Goal: Task Accomplishment & Management: Use online tool/utility

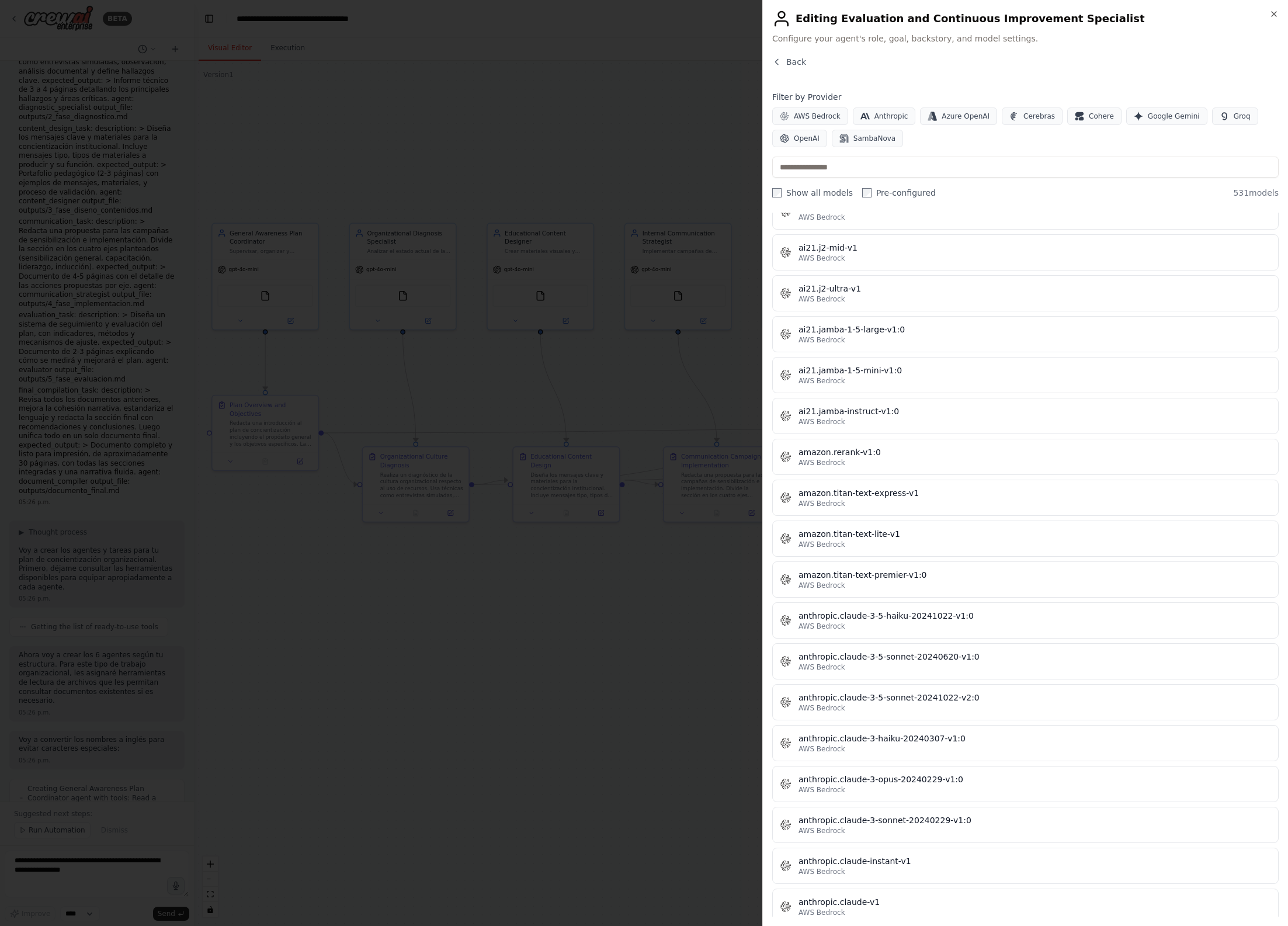
click at [721, 129] on div at bounding box center [644, 463] width 1288 height 926
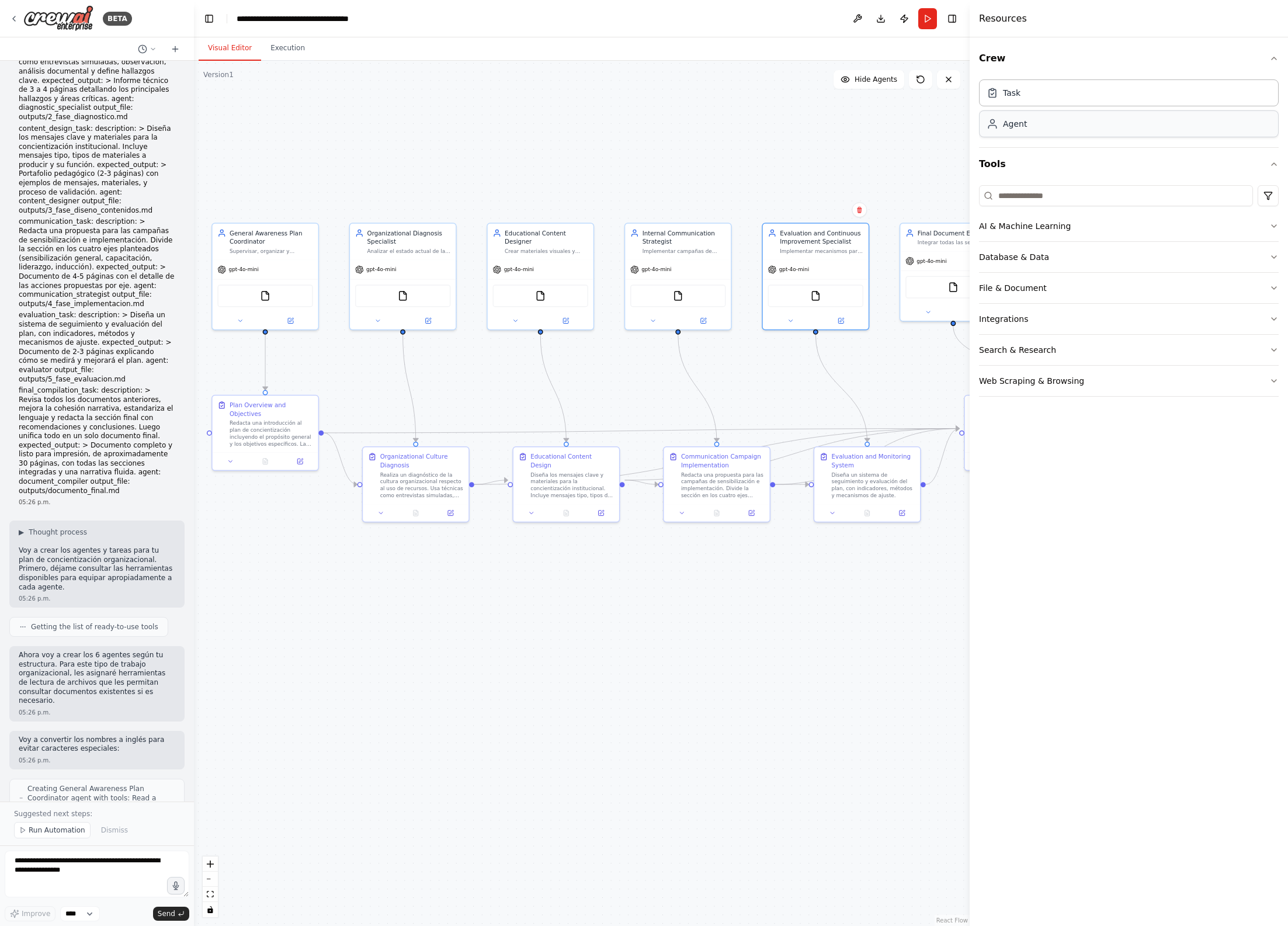
click at [1029, 129] on div "Agent" at bounding box center [1129, 124] width 300 height 27
click at [847, 311] on div at bounding box center [815, 318] width 106 height 17
click at [835, 322] on button at bounding box center [840, 319] width 48 height 11
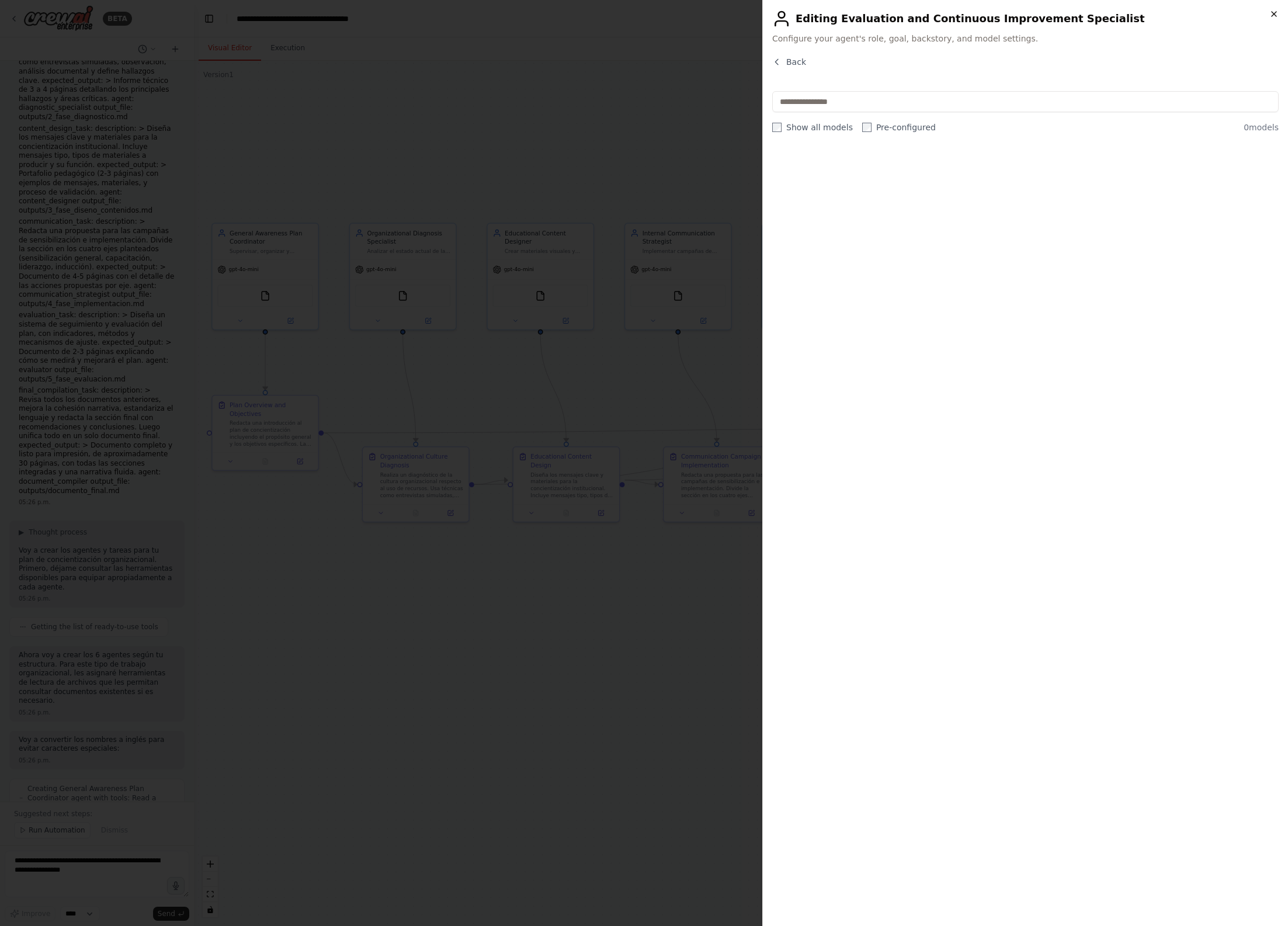
click at [1275, 12] on icon "button" at bounding box center [1274, 13] width 4 height 4
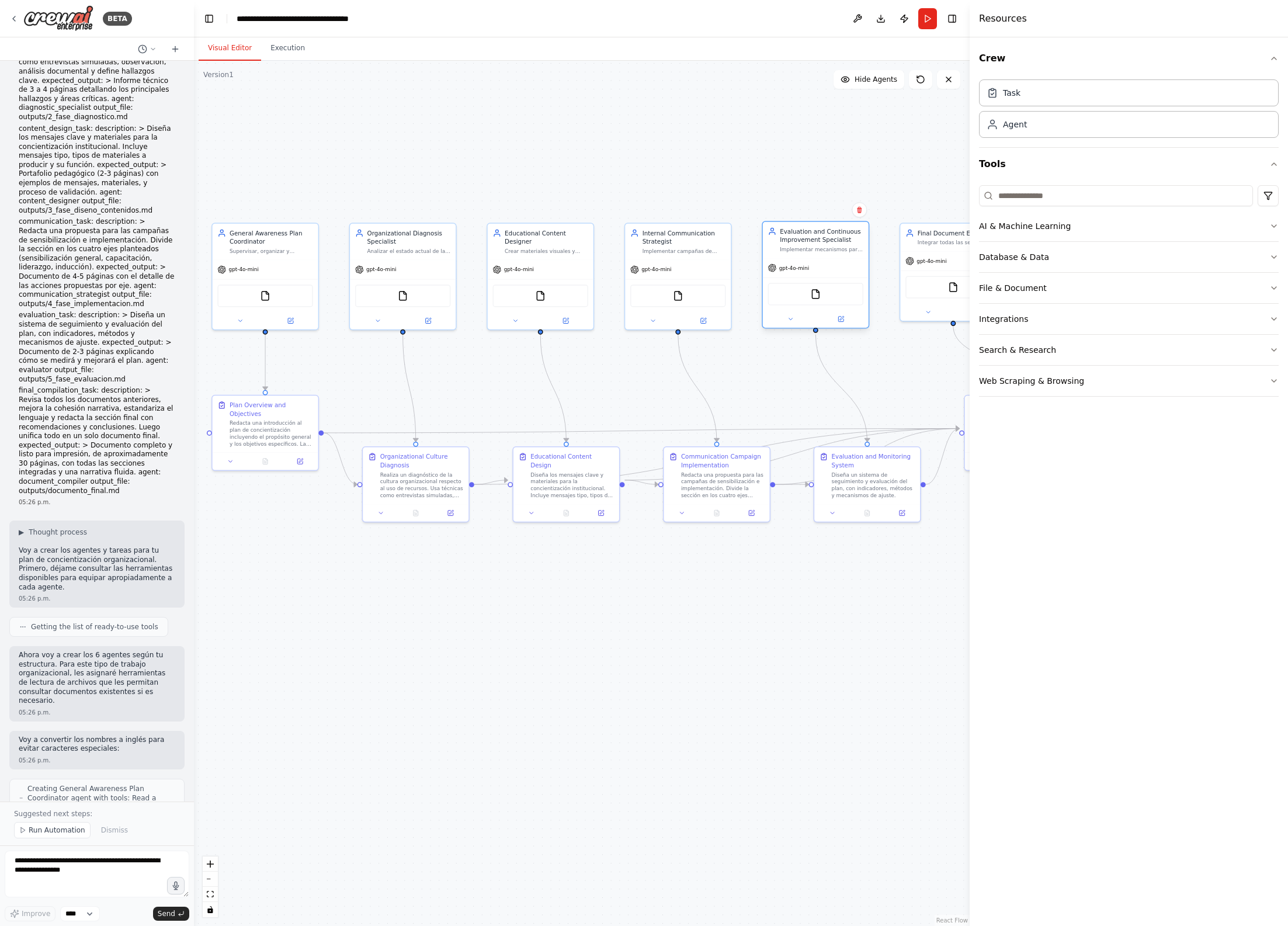
click at [806, 256] on div "Evaluation and Continuous Improvement Specialist Implementar mecanismos para ev…" at bounding box center [815, 240] width 106 height 37
click at [834, 319] on button at bounding box center [840, 319] width 48 height 11
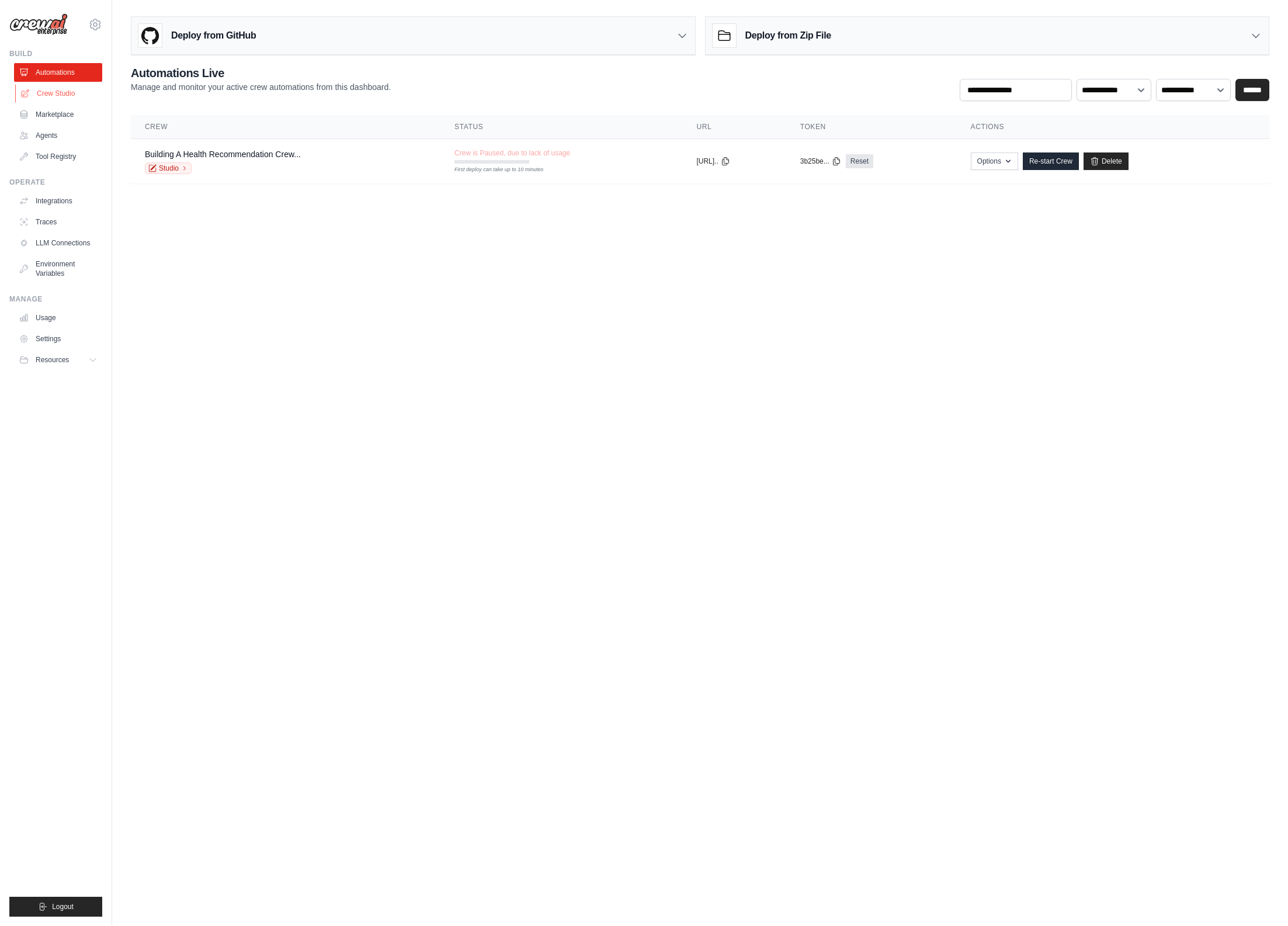
click at [64, 96] on link "Crew Studio" at bounding box center [59, 93] width 88 height 19
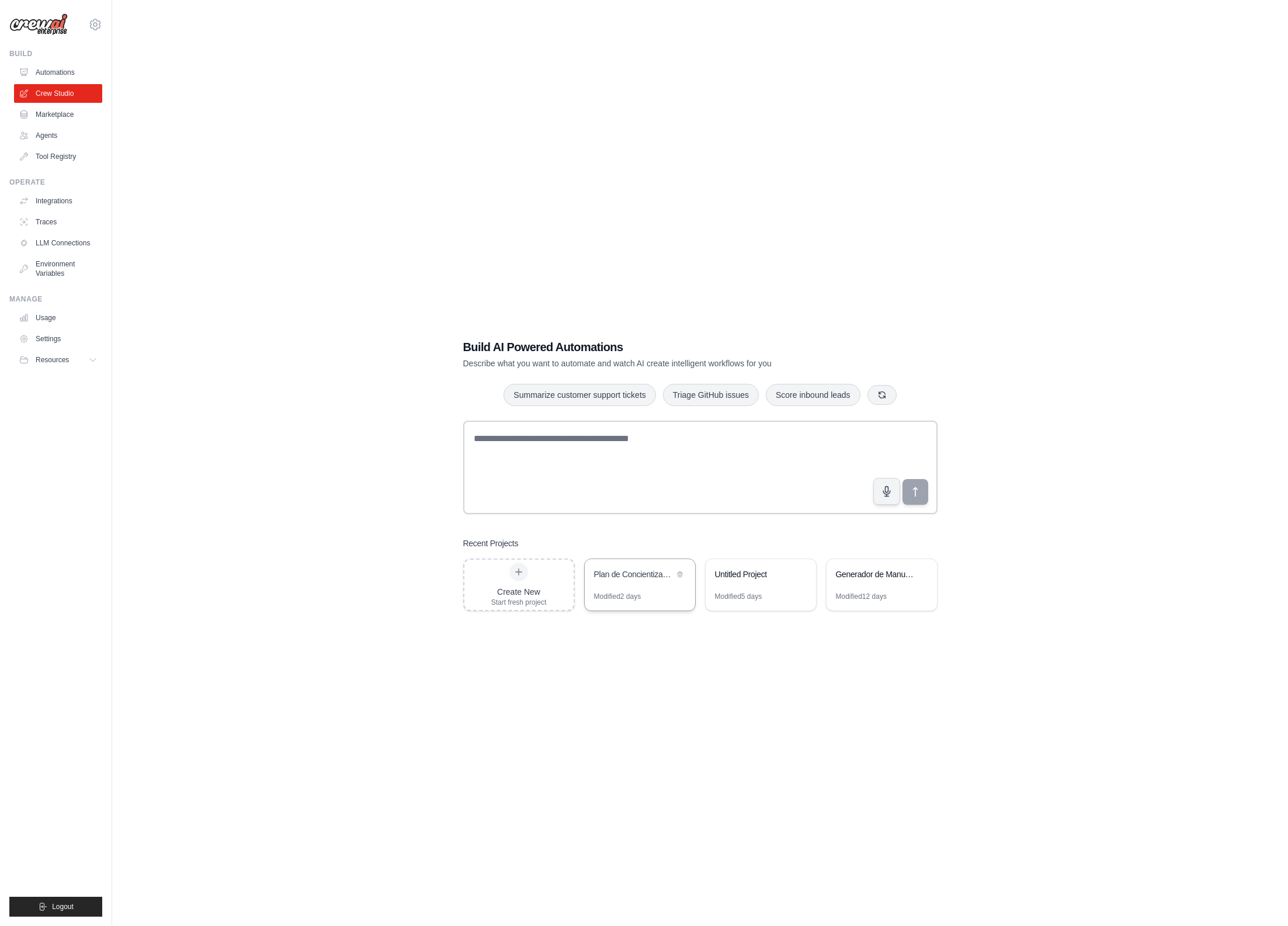
click at [647, 572] on div "Plan de Concientizacion Organizacional" at bounding box center [634, 573] width 80 height 12
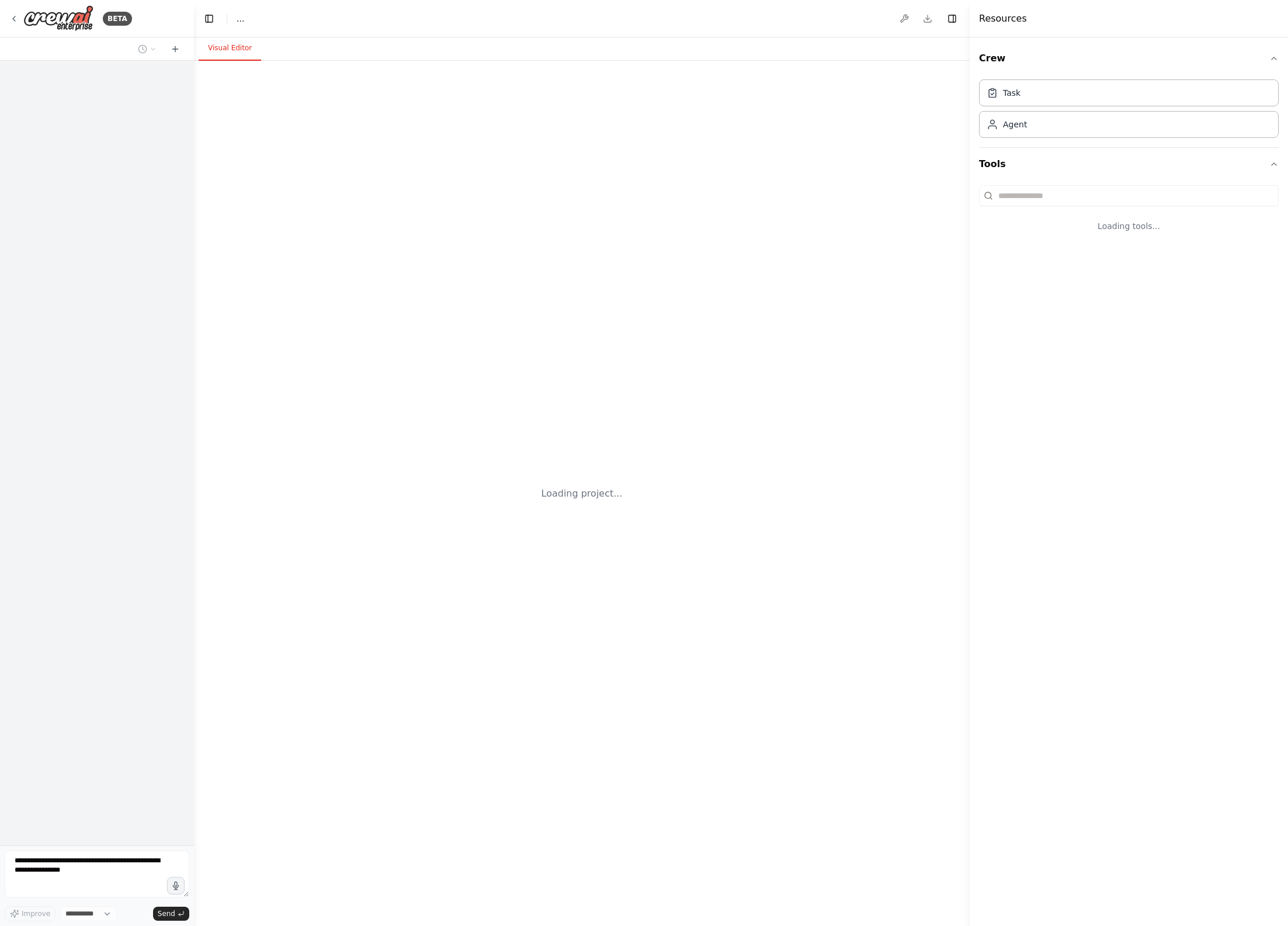
select select "****"
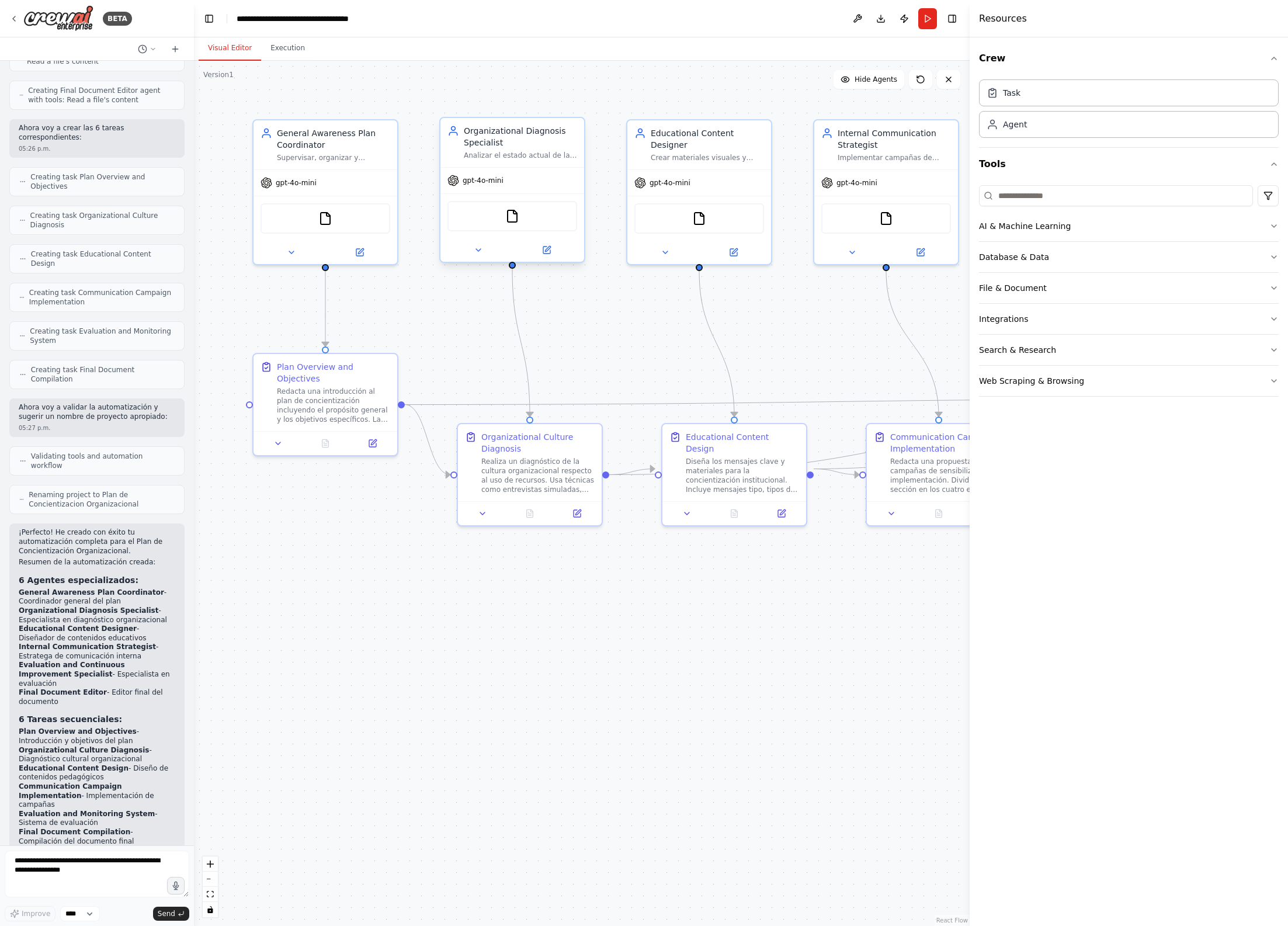
scroll to position [1585, 0]
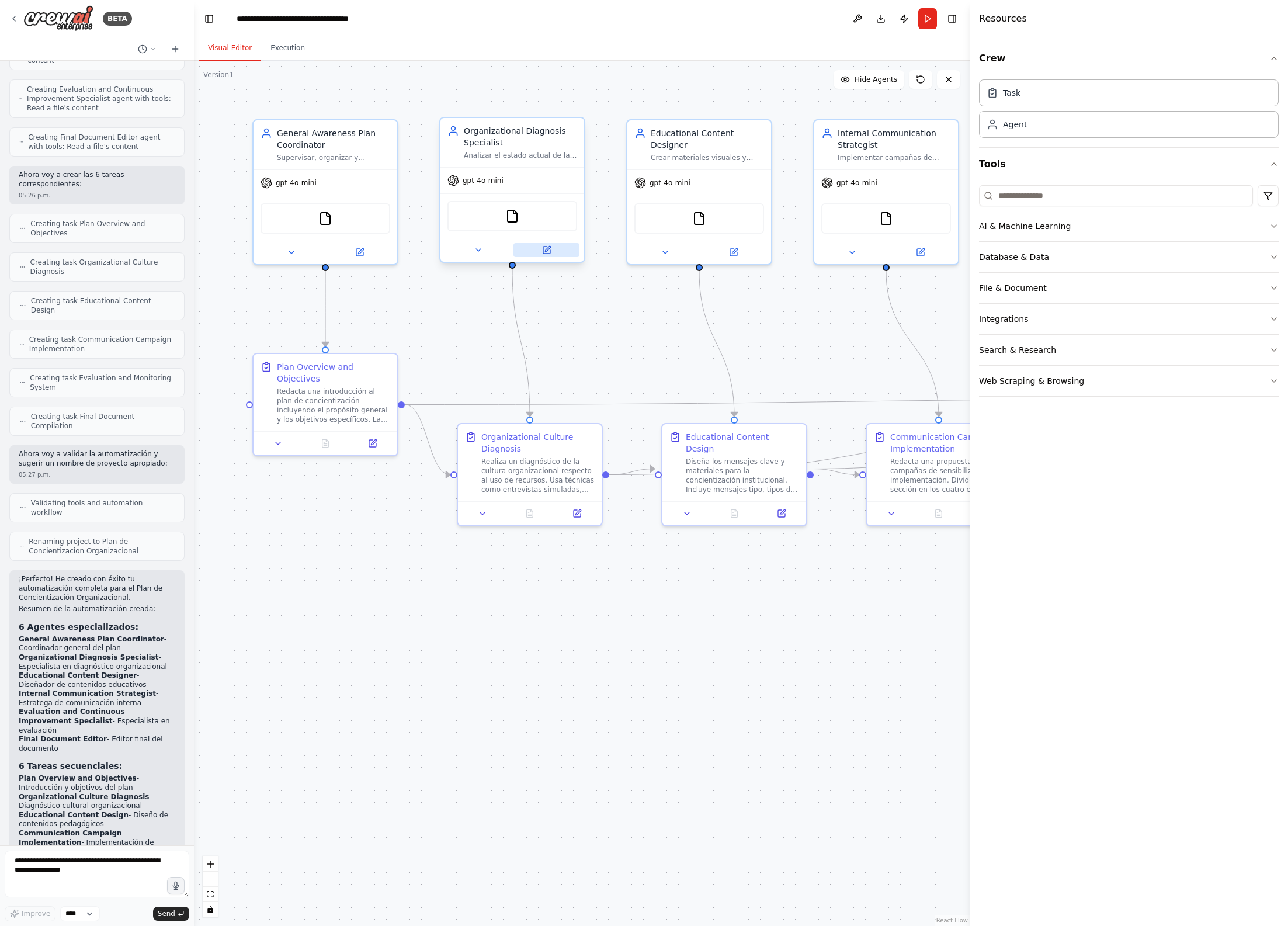
click at [555, 251] on button at bounding box center [547, 250] width 66 height 14
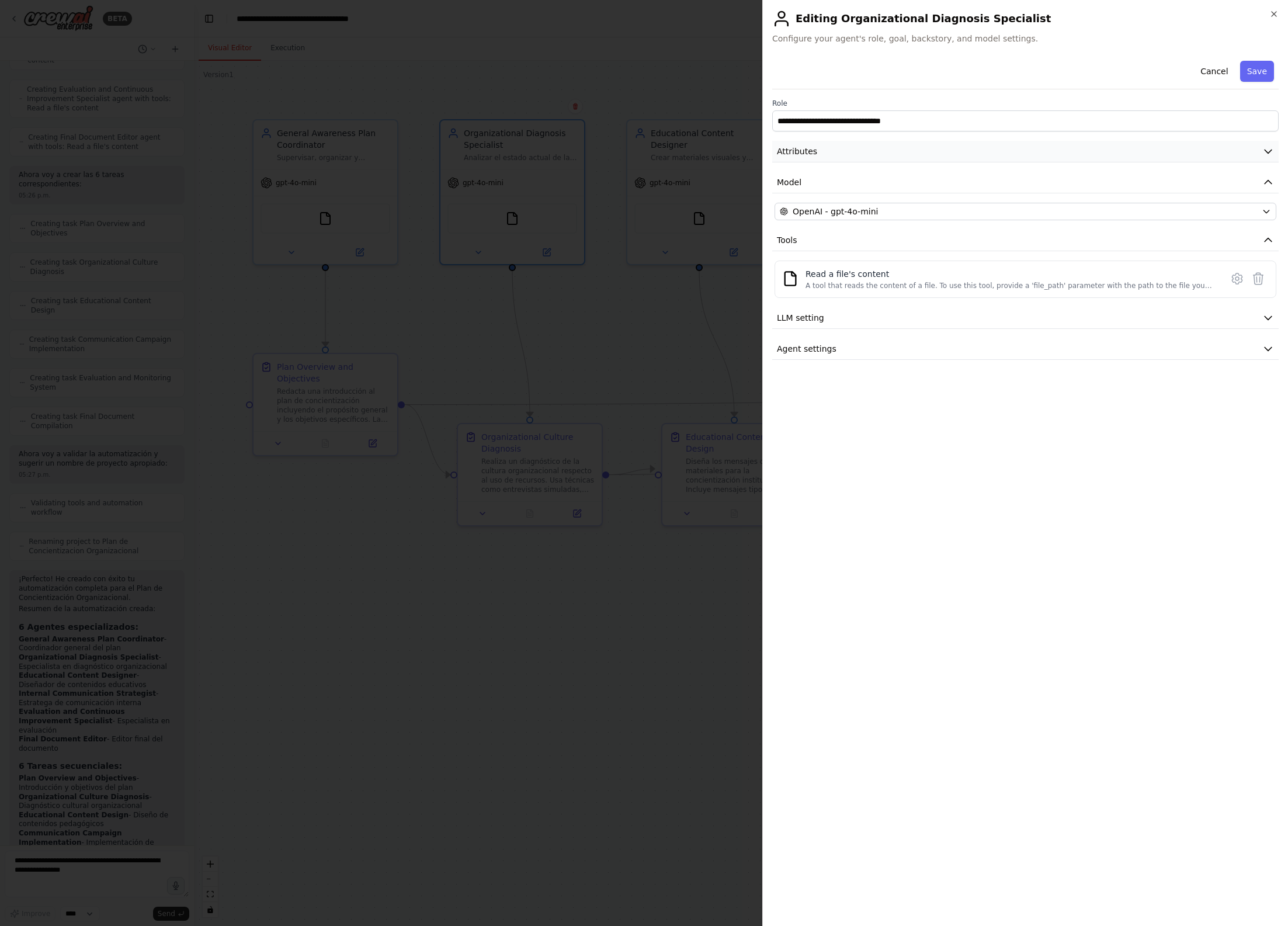
click at [876, 154] on button "Attributes" at bounding box center [1025, 151] width 506 height 21
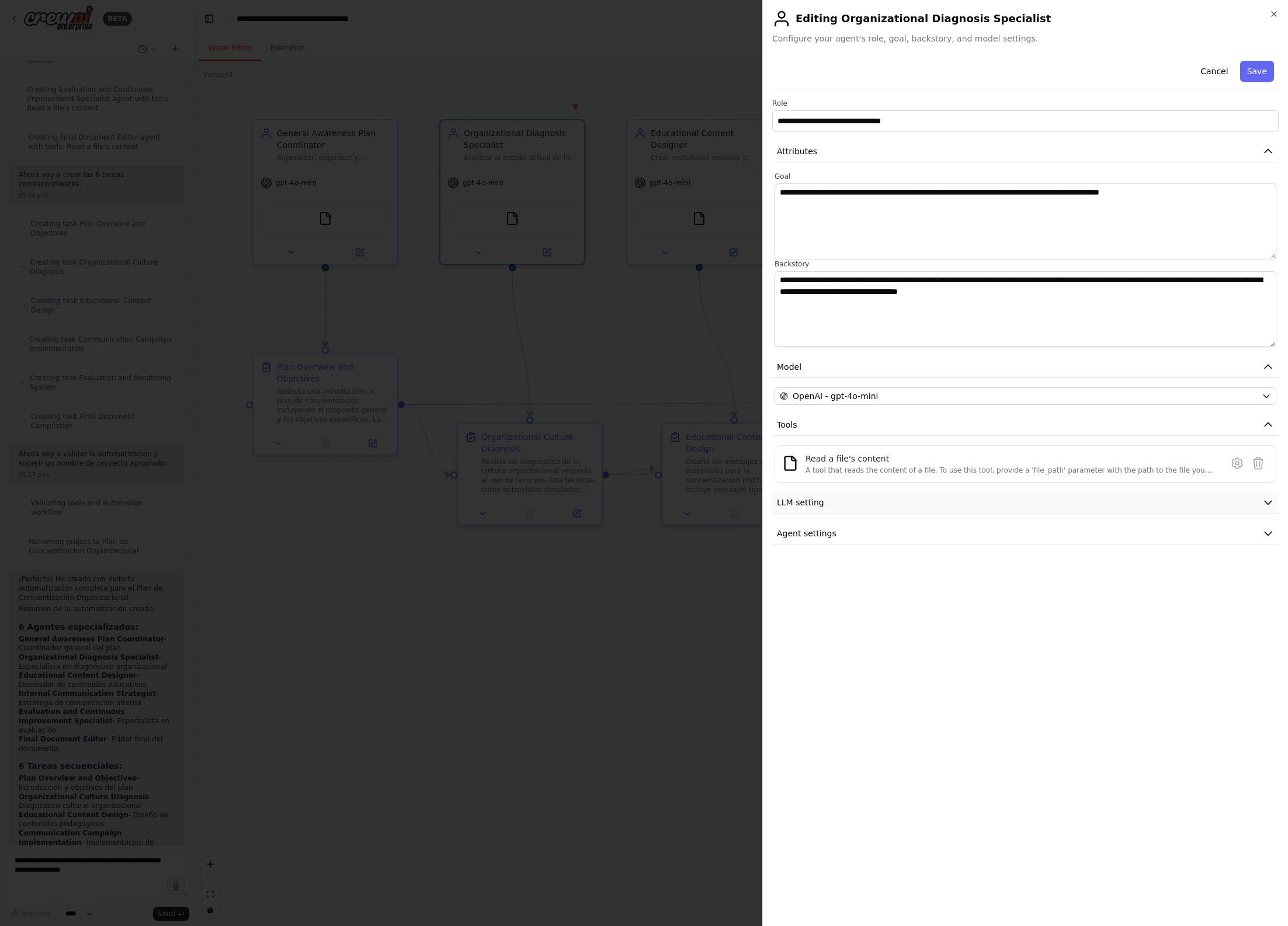
click at [803, 503] on span "LLM setting" at bounding box center [800, 502] width 47 height 12
